Goal: Task Accomplishment & Management: Complete application form

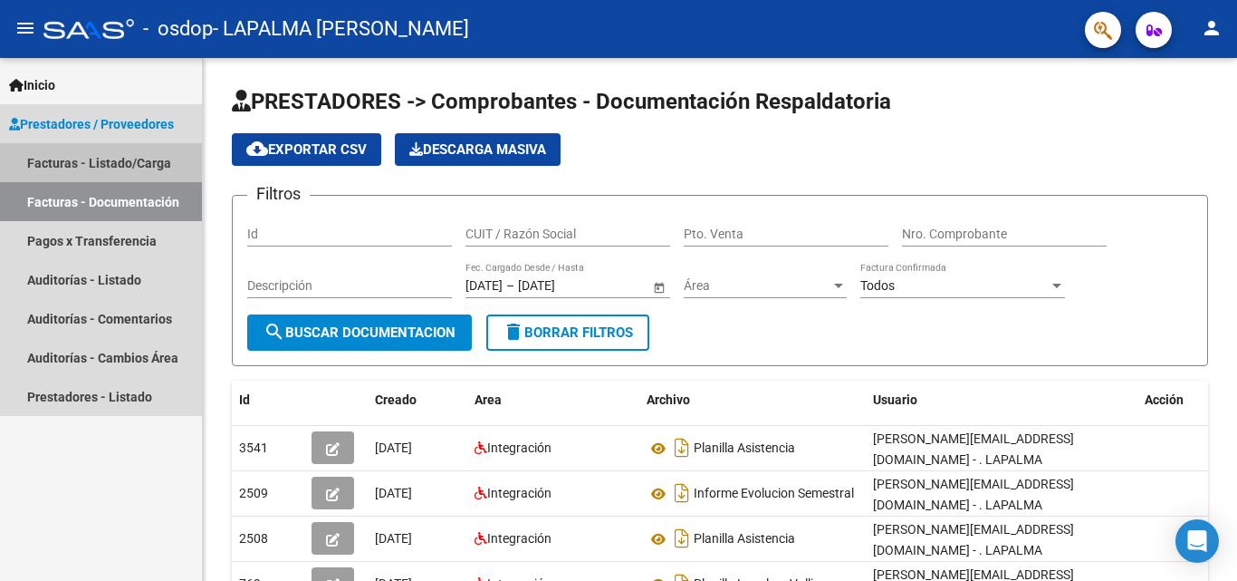
click at [92, 152] on link "Facturas - Listado/Carga" at bounding box center [101, 162] width 202 height 39
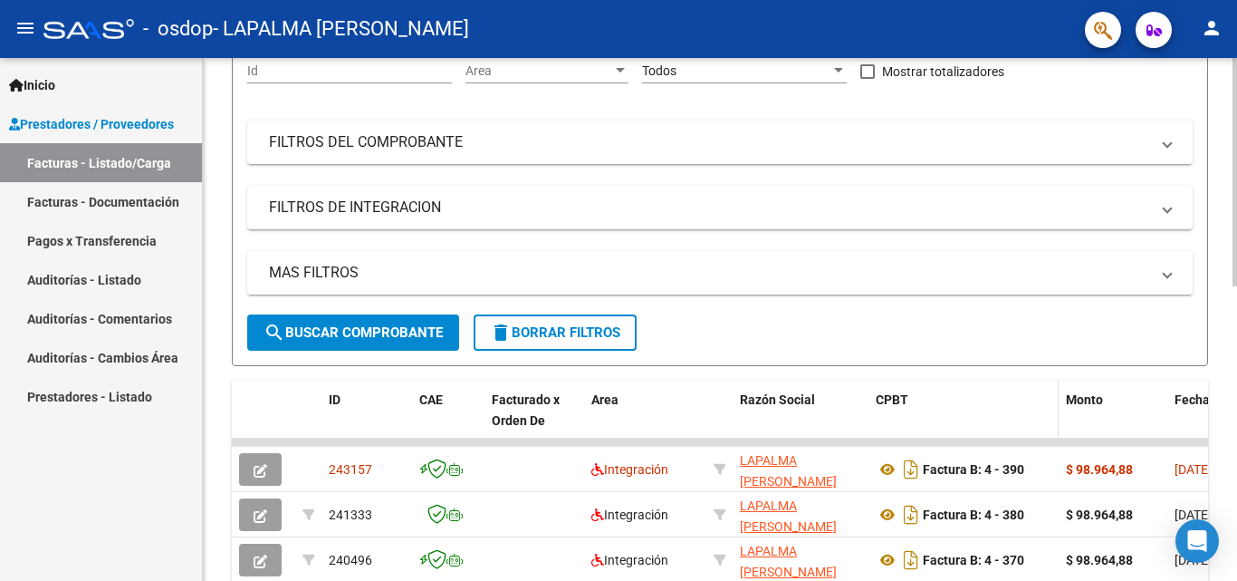
scroll to position [272, 0]
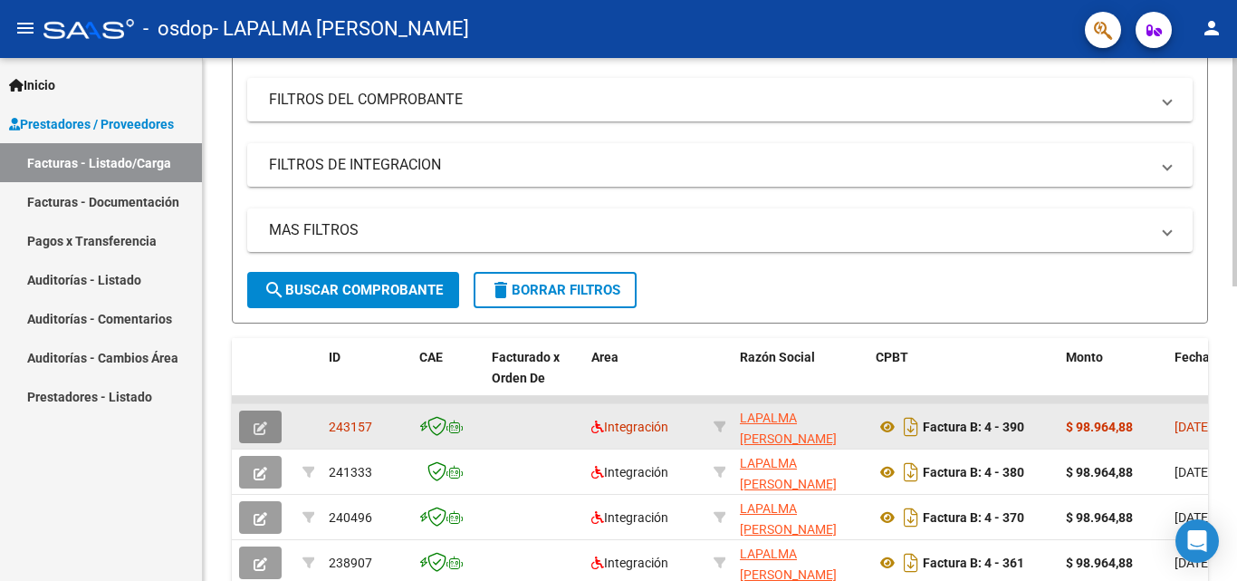
click at [261, 427] on icon "button" at bounding box center [261, 428] width 14 height 14
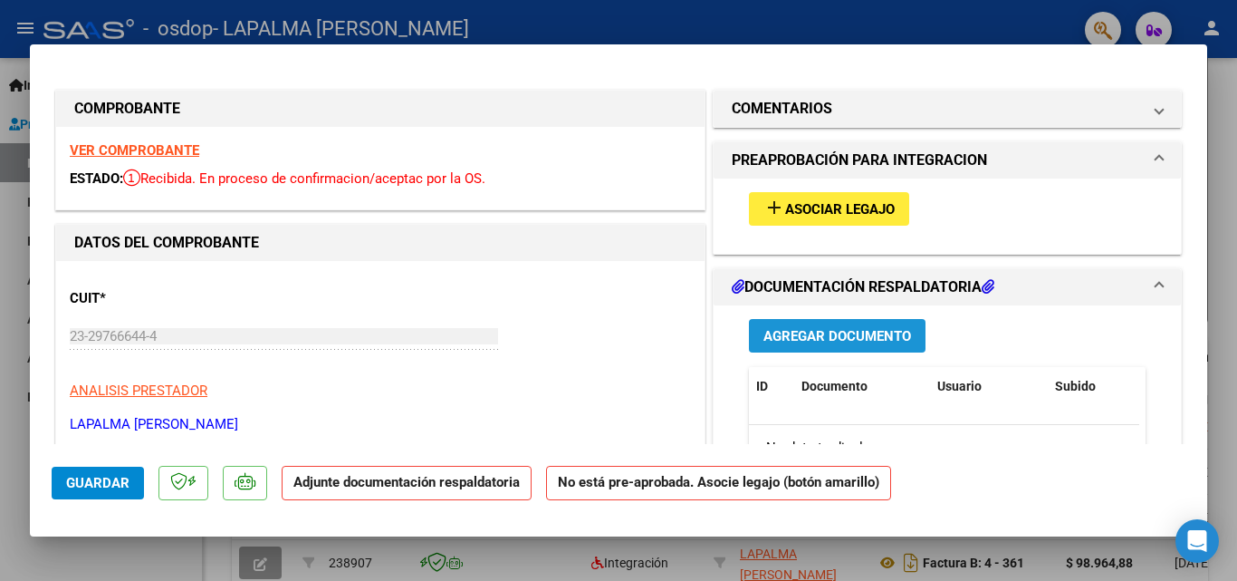
click at [805, 342] on span "Agregar Documento" at bounding box center [838, 336] width 148 height 16
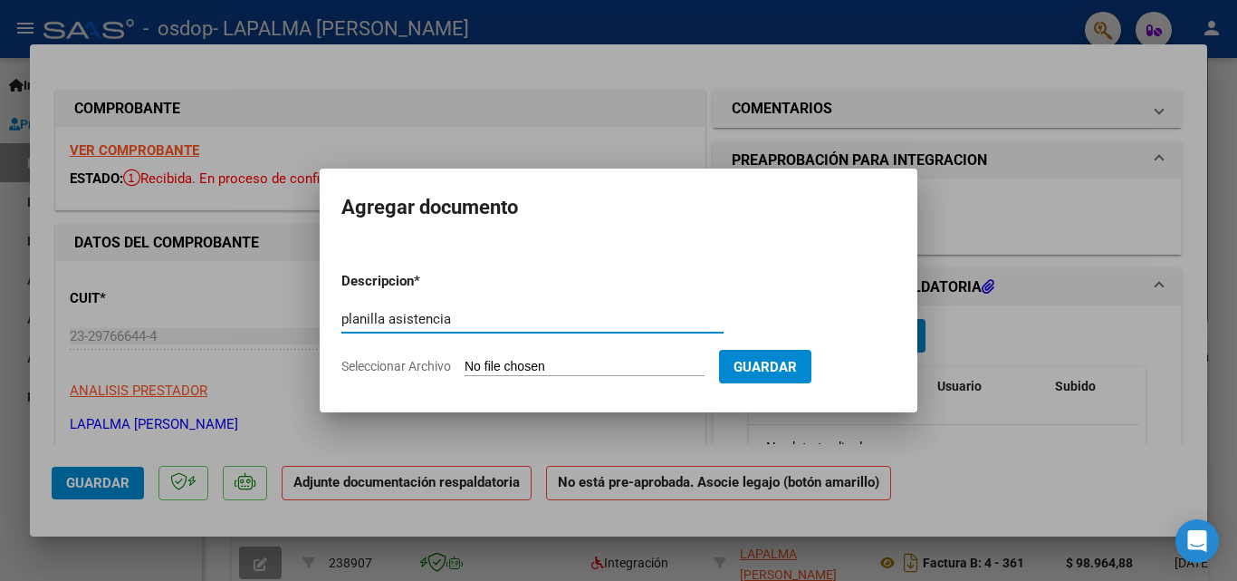
type input "planilla asistencia"
click at [501, 362] on input "Seleccionar Archivo" at bounding box center [585, 367] width 240 height 17
type input "C:\fakepath\planilla [PERSON_NAME].jpeg"
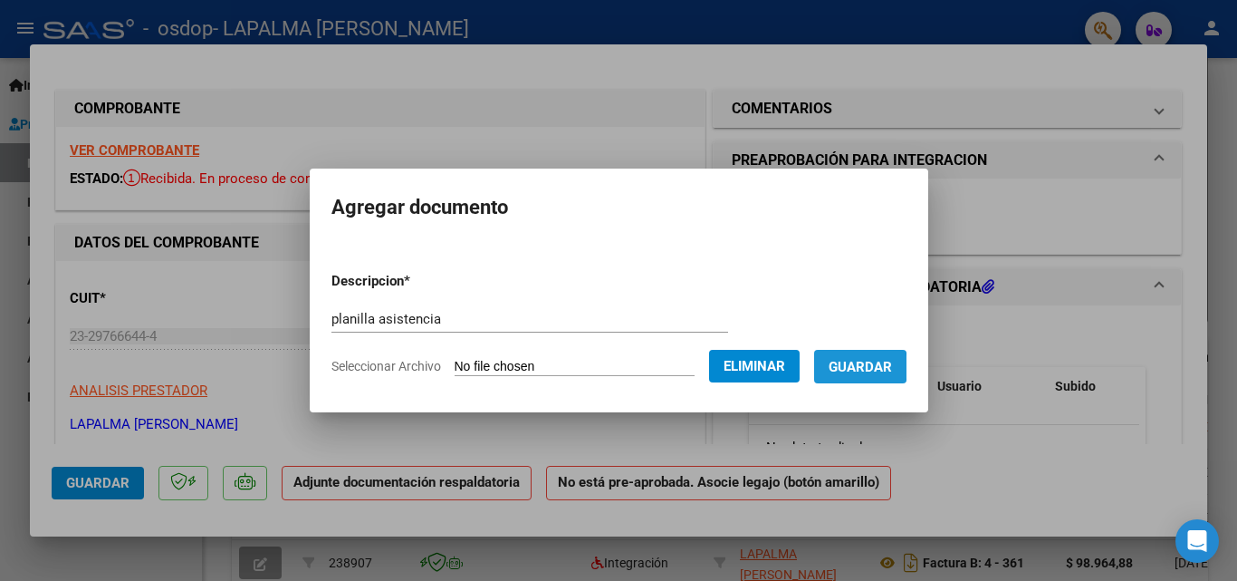
click at [862, 367] on span "Guardar" at bounding box center [860, 367] width 63 height 16
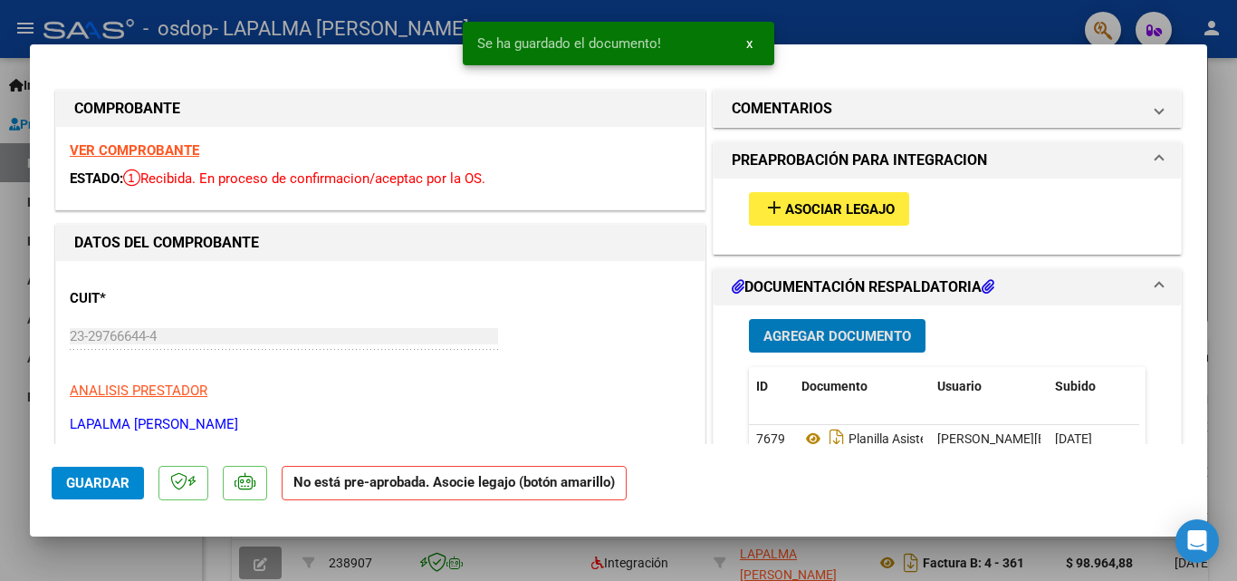
click at [891, 207] on button "add Asociar Legajo" at bounding box center [829, 209] width 160 height 34
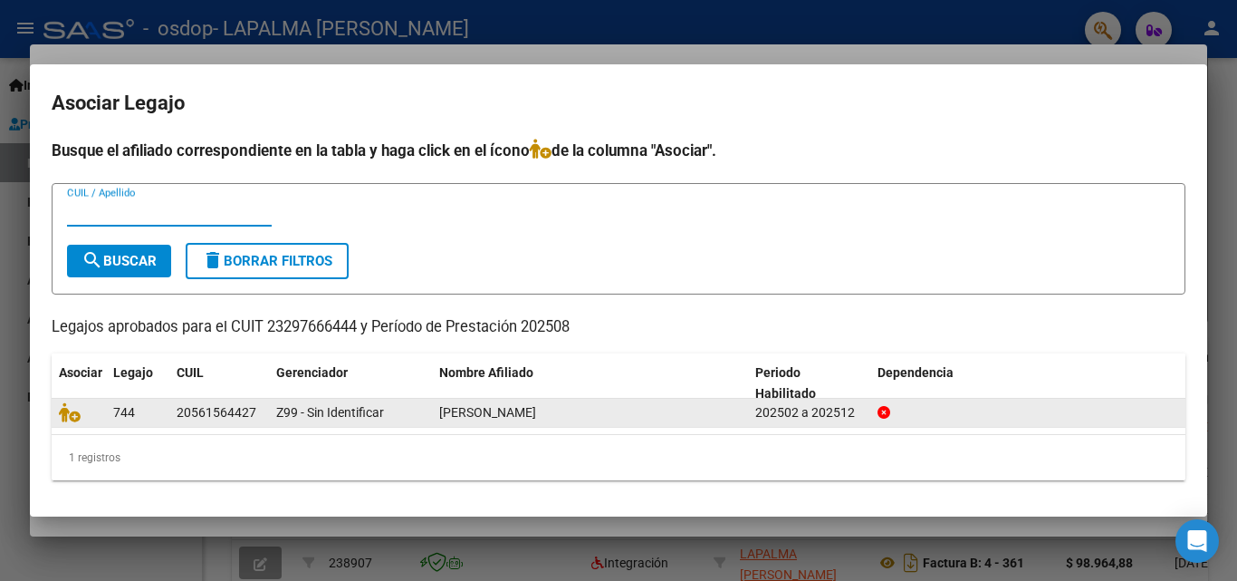
click at [460, 419] on span "[PERSON_NAME]" at bounding box center [487, 412] width 97 height 14
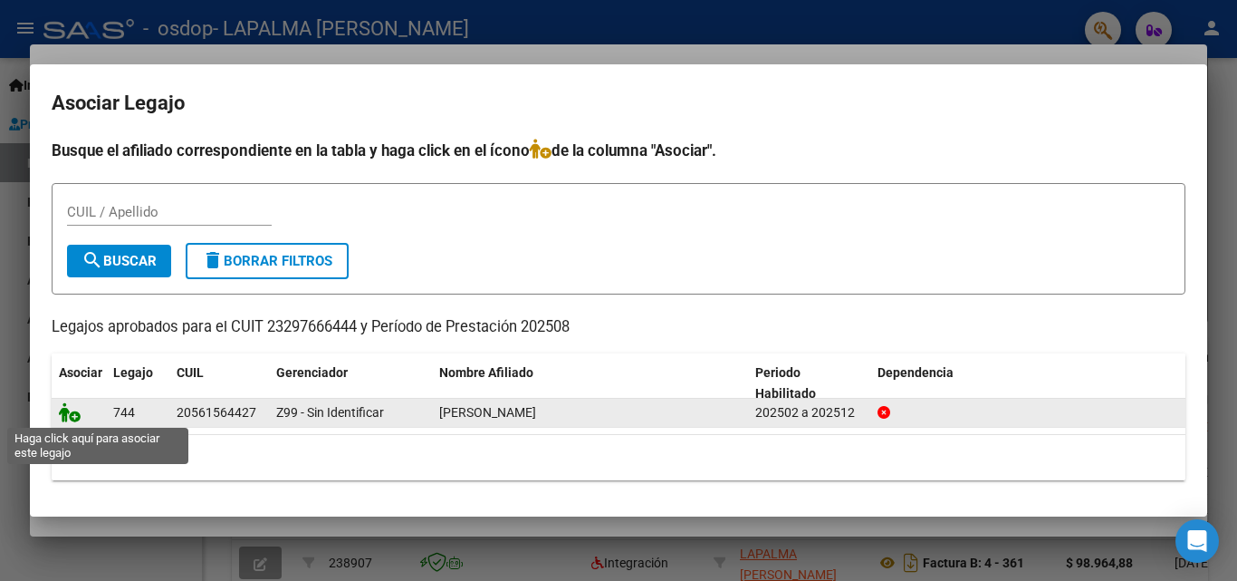
click at [69, 418] on icon at bounding box center [70, 412] width 22 height 20
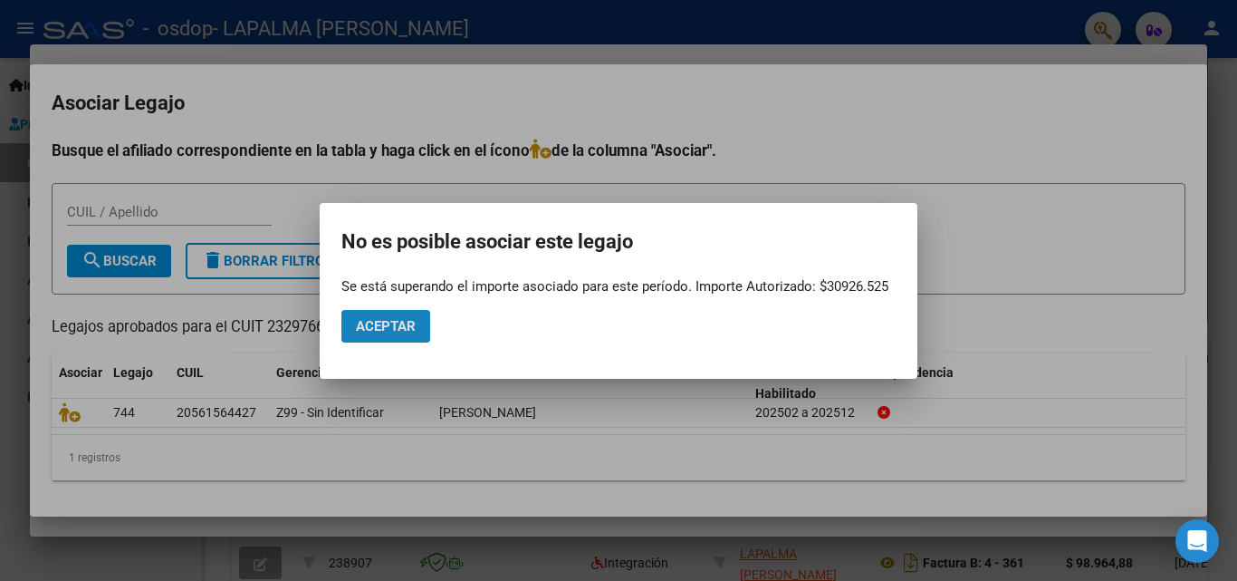
click at [377, 322] on span "Aceptar" at bounding box center [386, 326] width 60 height 16
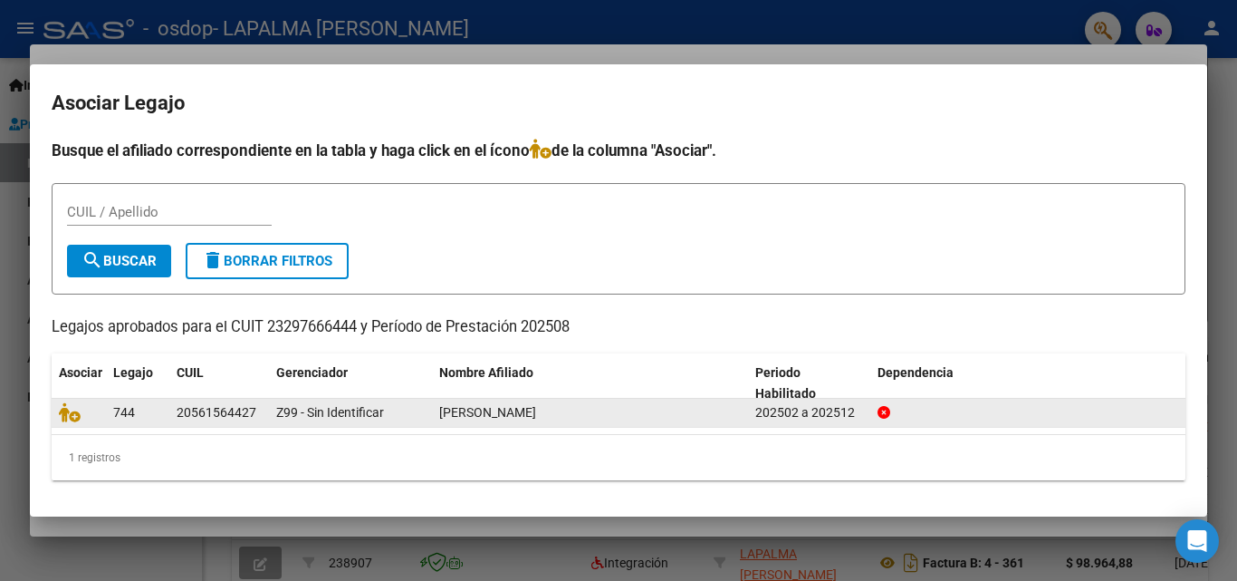
click at [887, 416] on icon at bounding box center [884, 412] width 13 height 13
click at [887, 410] on icon at bounding box center [884, 412] width 13 height 13
click at [886, 407] on icon at bounding box center [884, 412] width 13 height 13
click at [824, 399] on datatable-body-cell "202502 a 202512" at bounding box center [809, 413] width 122 height 28
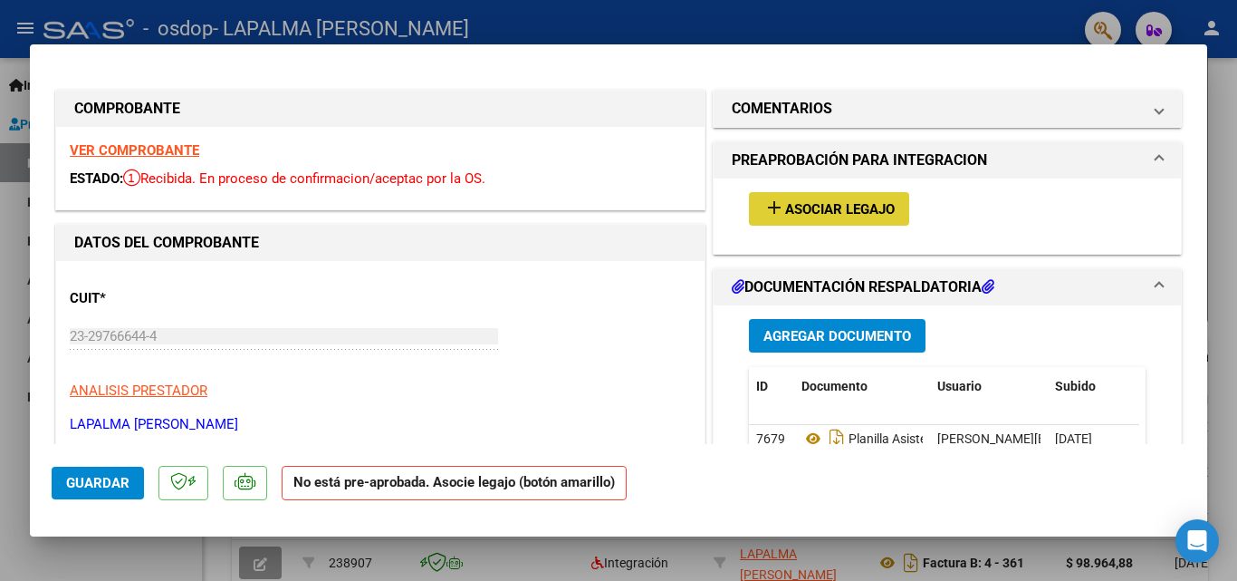
click at [785, 207] on span "Asociar Legajo" at bounding box center [840, 209] width 110 height 16
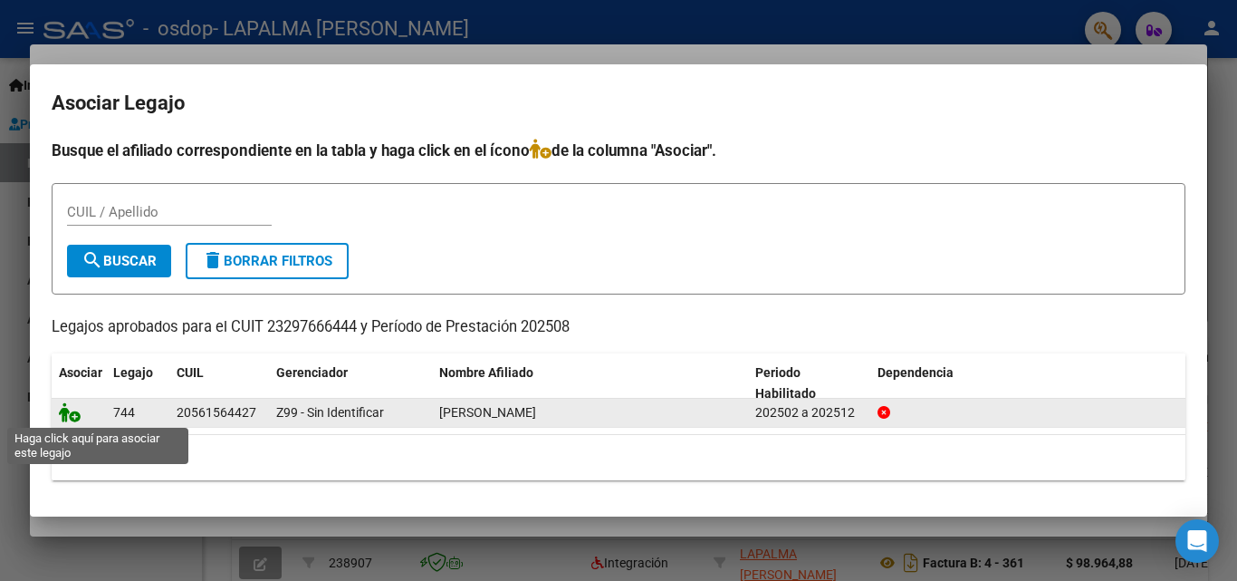
click at [70, 413] on icon at bounding box center [70, 412] width 22 height 20
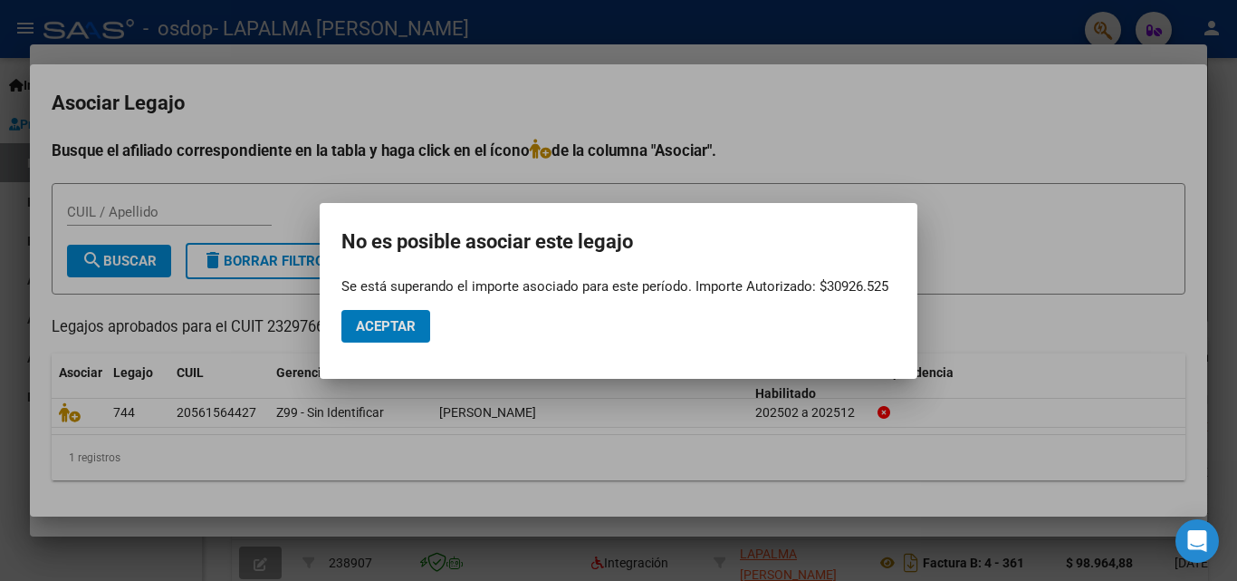
click at [379, 323] on span "Aceptar" at bounding box center [386, 326] width 60 height 16
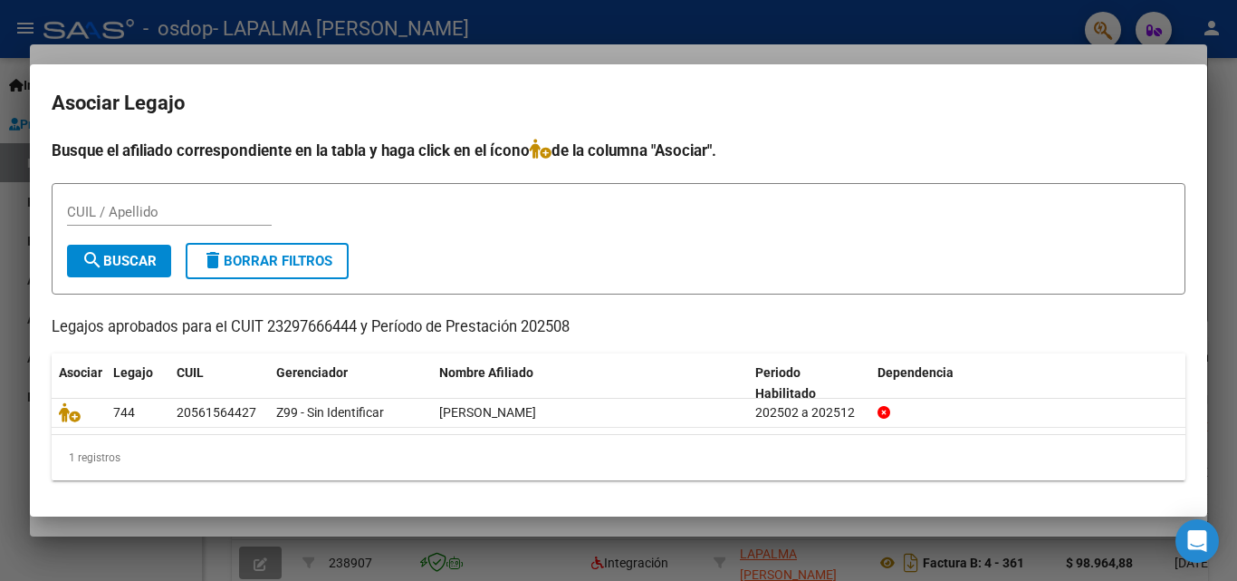
click at [1231, 204] on div at bounding box center [618, 290] width 1237 height 581
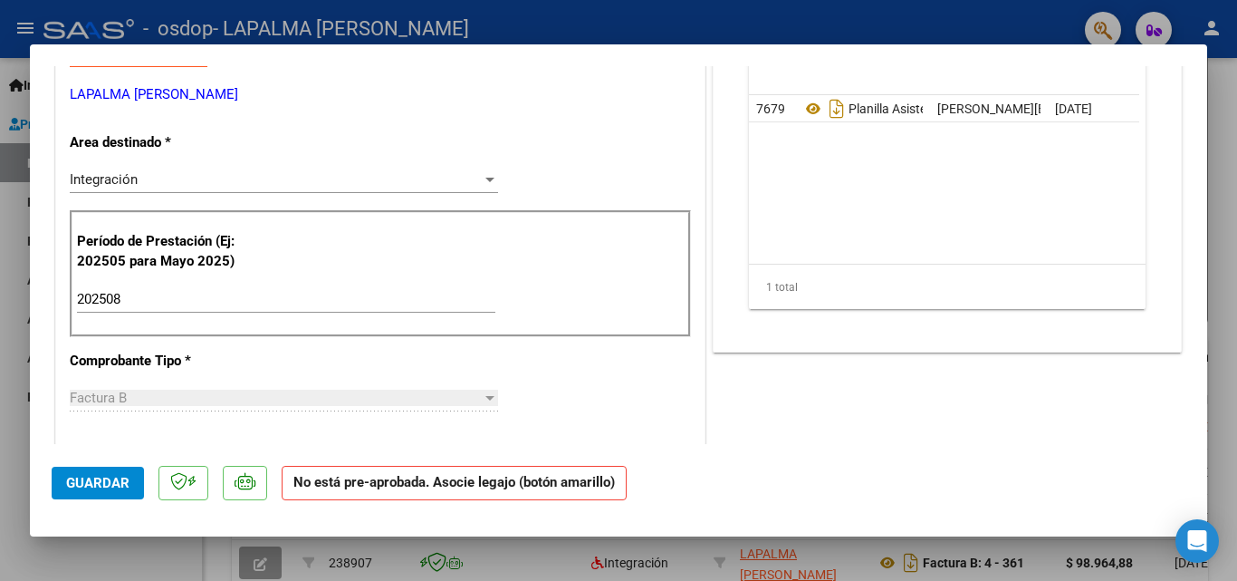
scroll to position [0, 0]
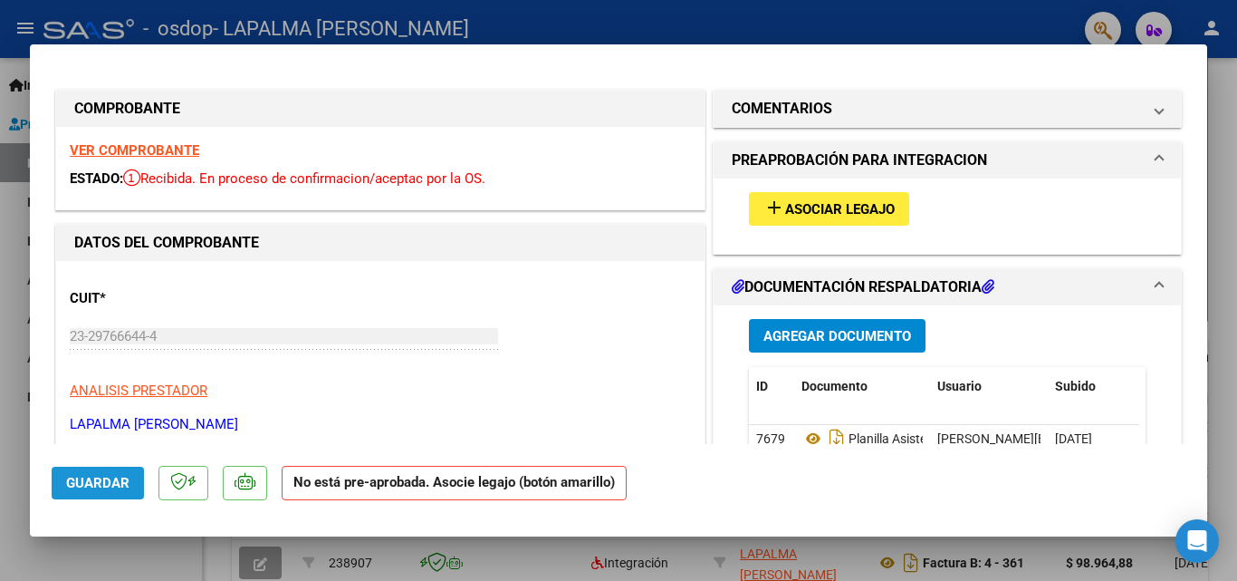
click at [72, 489] on span "Guardar" at bounding box center [97, 483] width 63 height 16
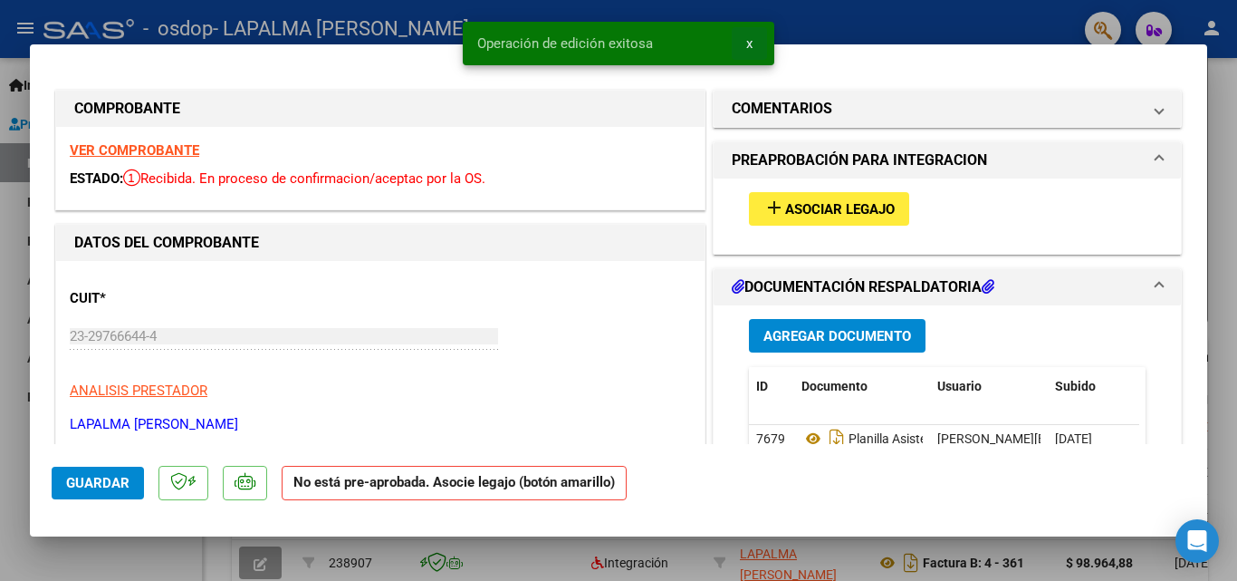
click at [752, 42] on span "x" at bounding box center [749, 43] width 6 height 16
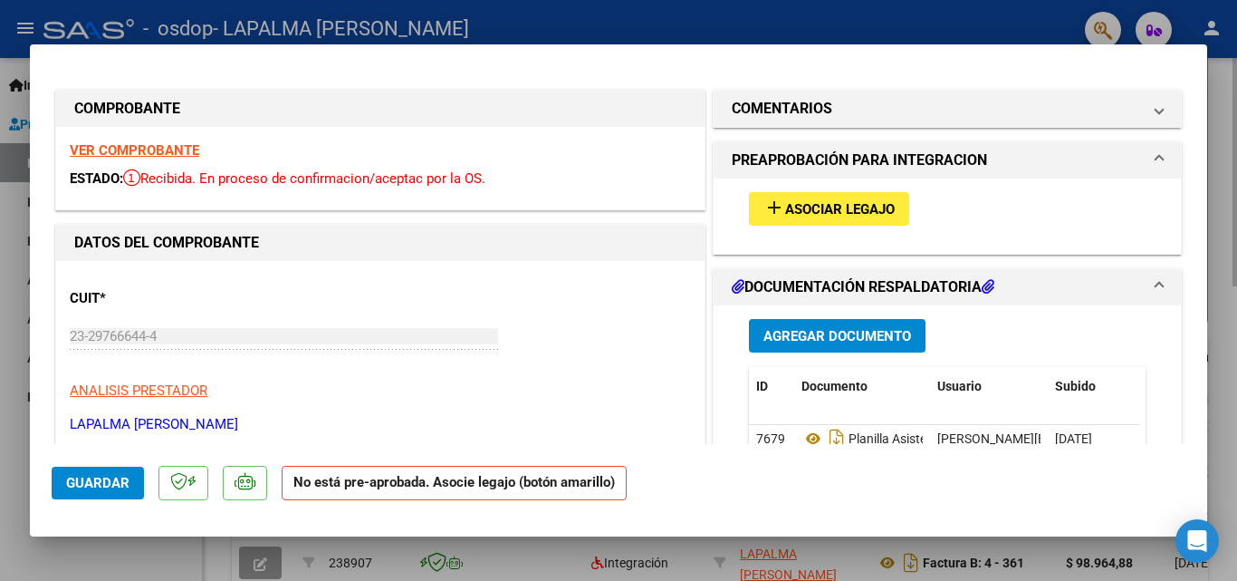
click at [1227, 201] on div at bounding box center [618, 290] width 1237 height 581
type input "$ 0,00"
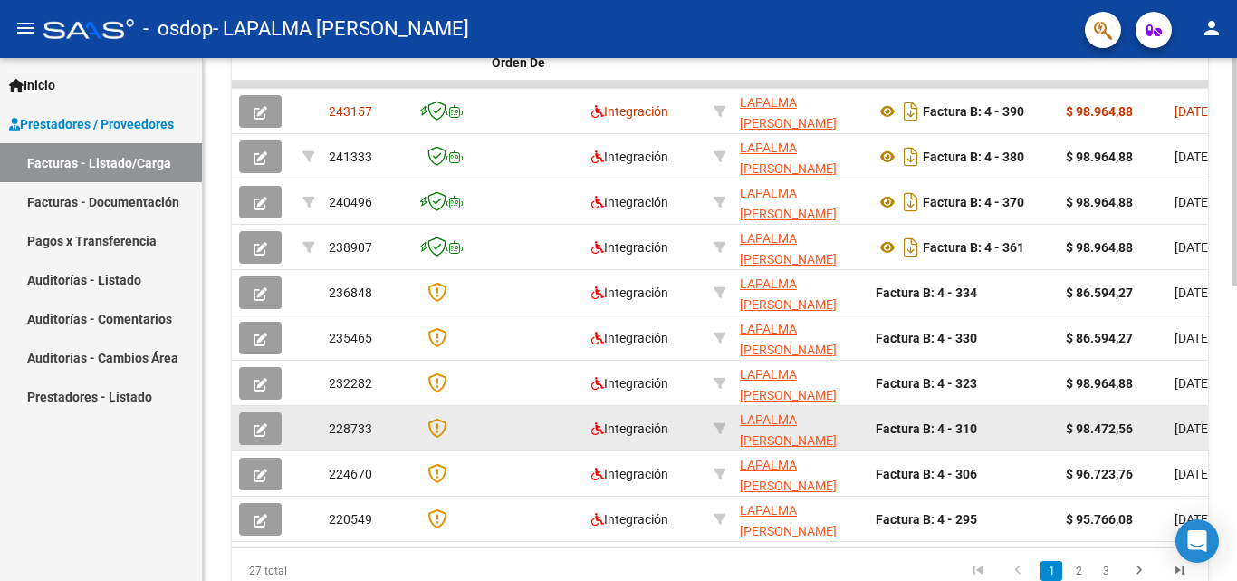
scroll to position [453, 0]
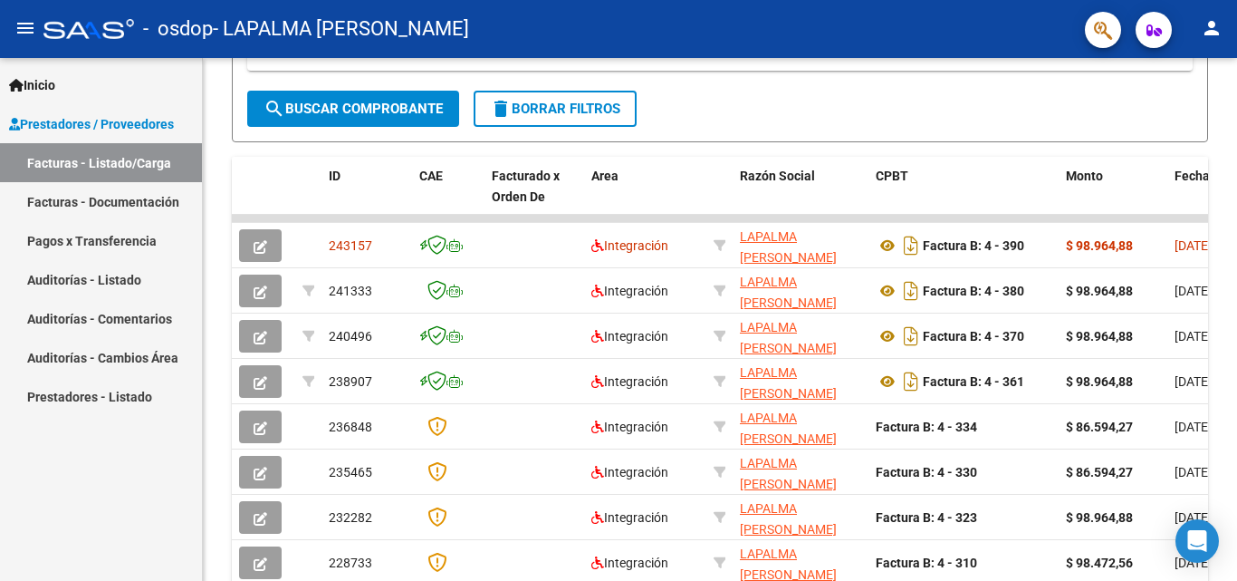
click at [112, 248] on link "Pagos x Transferencia" at bounding box center [101, 240] width 202 height 39
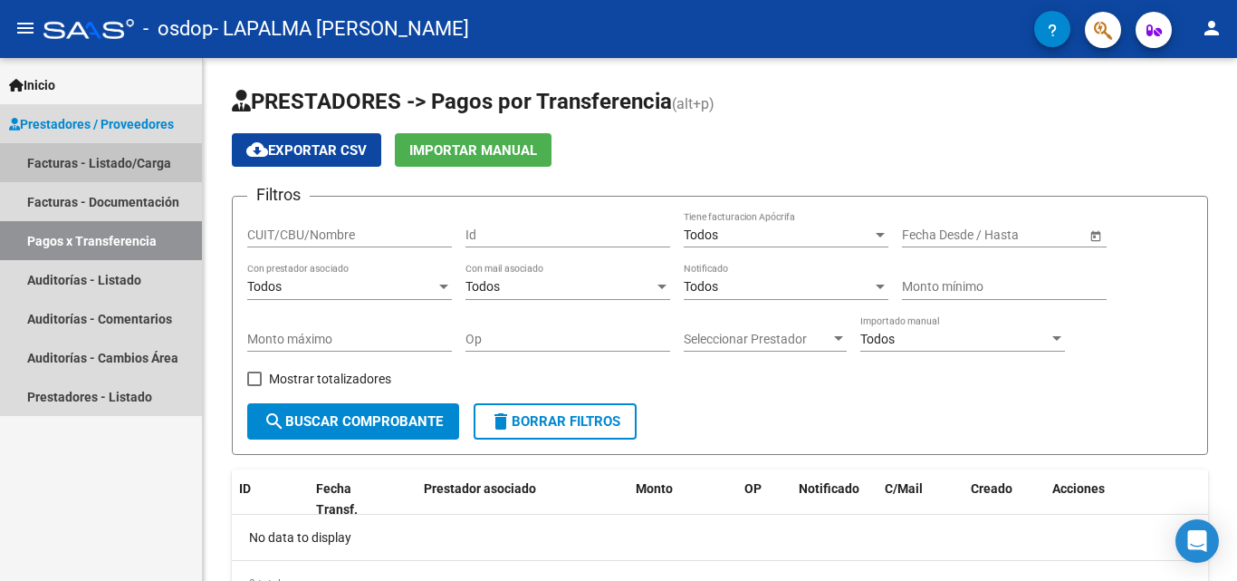
click at [125, 160] on link "Facturas - Listado/Carga" at bounding box center [101, 162] width 202 height 39
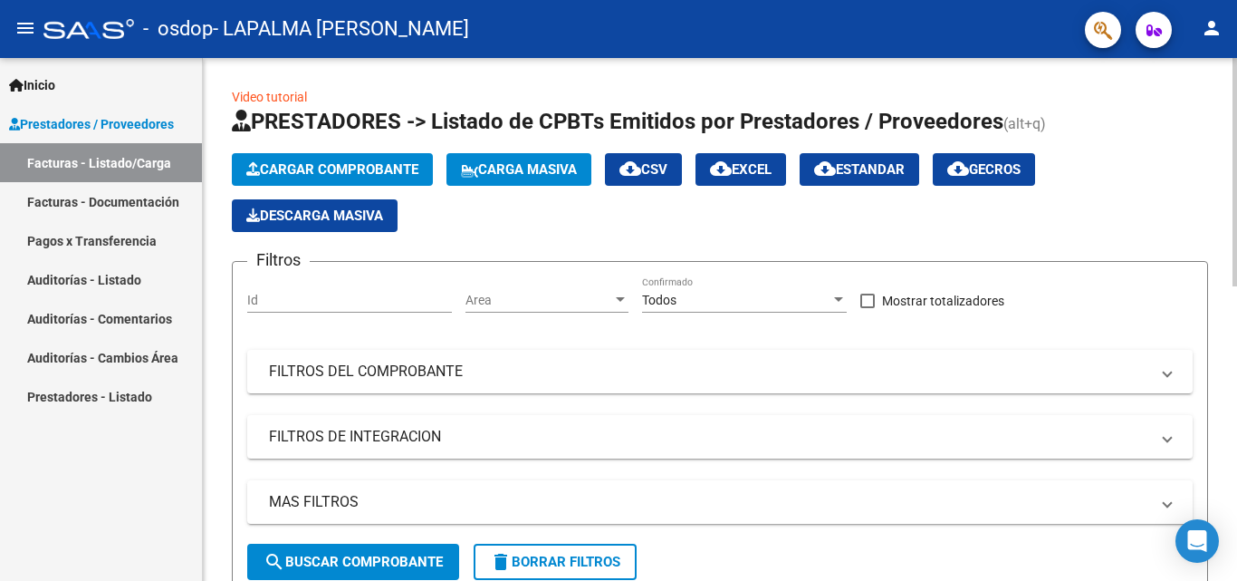
click at [1237, 137] on div at bounding box center [1235, 172] width 5 height 228
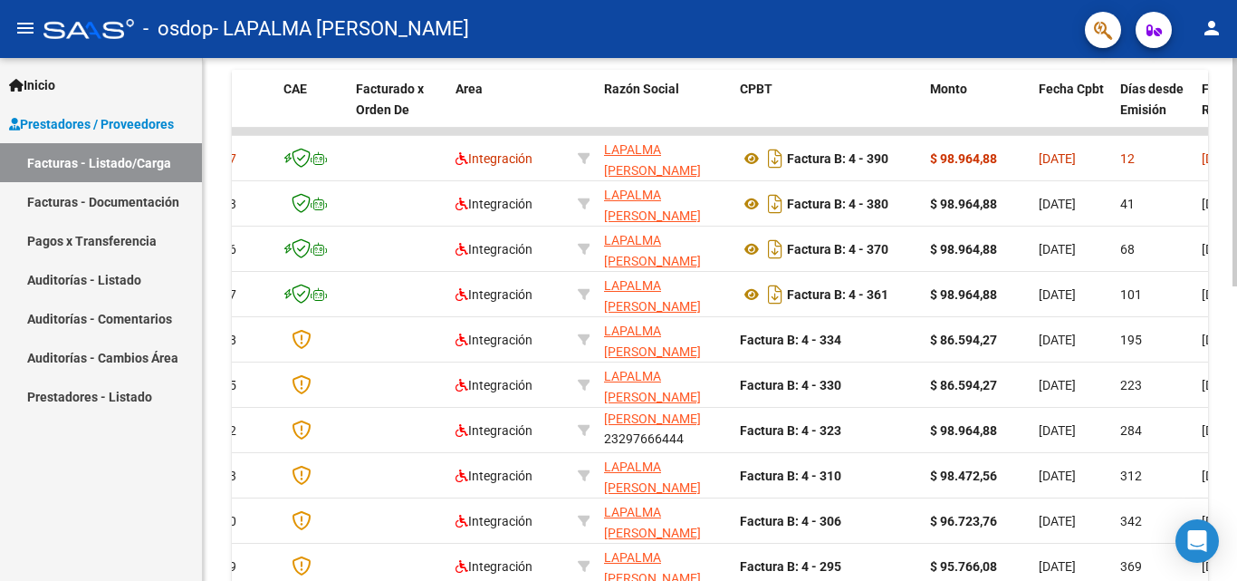
scroll to position [582, 0]
